Goal: Transaction & Acquisition: Purchase product/service

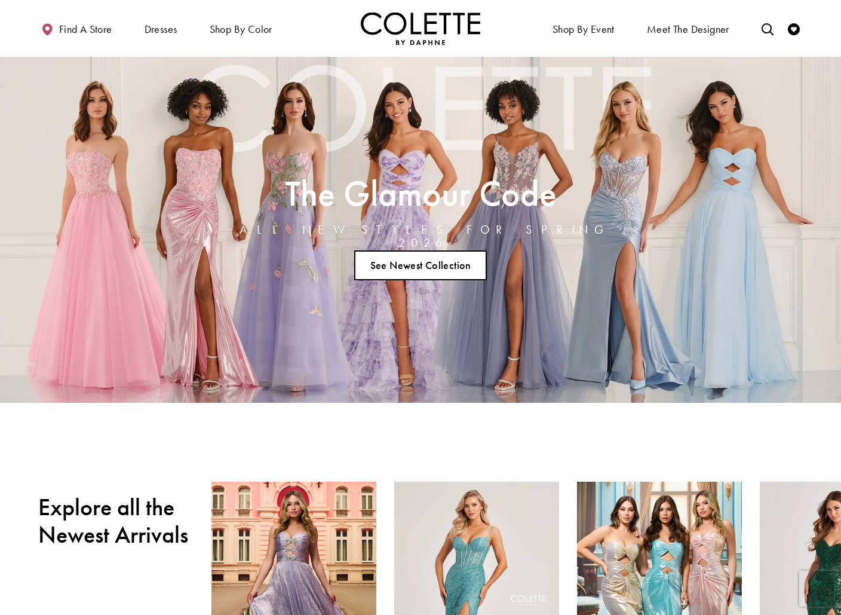
click at [434, 259] on link "See Newest Collection" at bounding box center [420, 265] width 133 height 30
